Goal: Navigation & Orientation: Find specific page/section

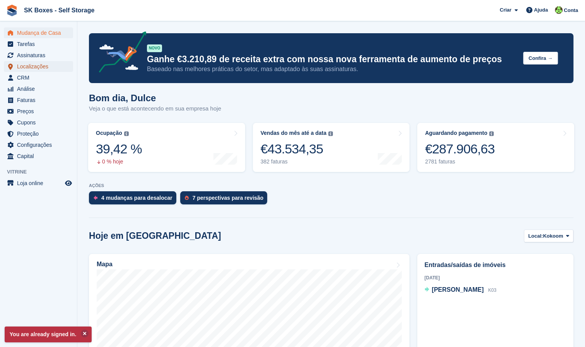
click at [46, 69] on span "Localizações" at bounding box center [40, 66] width 46 height 11
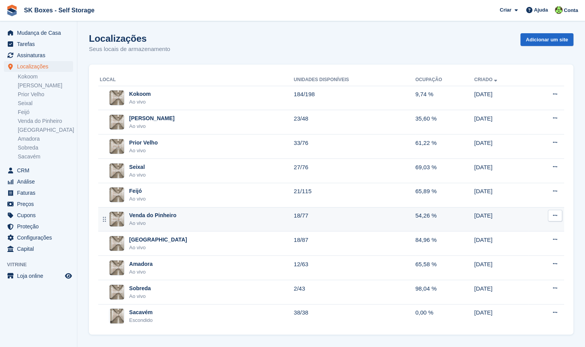
click at [142, 218] on div "Venda do Pinheiro" at bounding box center [152, 216] width 47 height 8
